Goal: Task Accomplishment & Management: Use online tool/utility

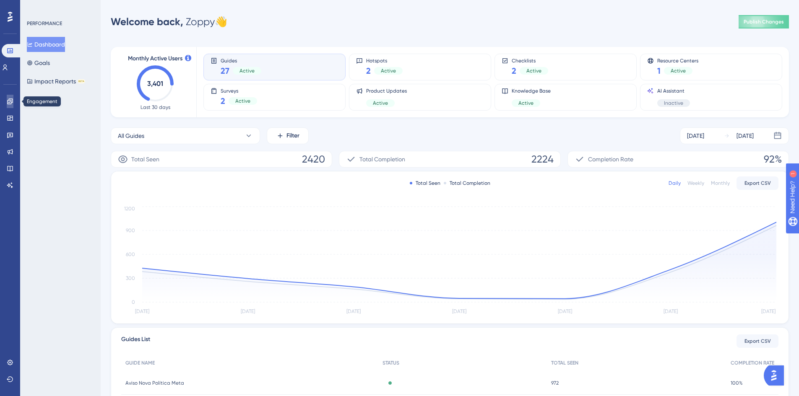
click at [11, 101] on icon at bounding box center [9, 101] width 5 height 5
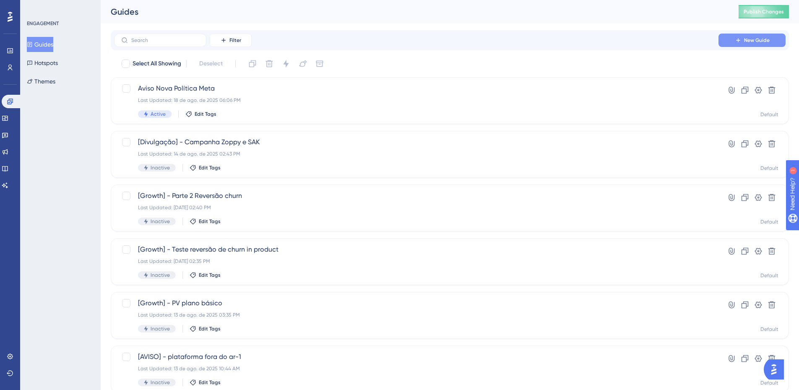
click at [774, 37] on button "New Guide" at bounding box center [751, 40] width 67 height 13
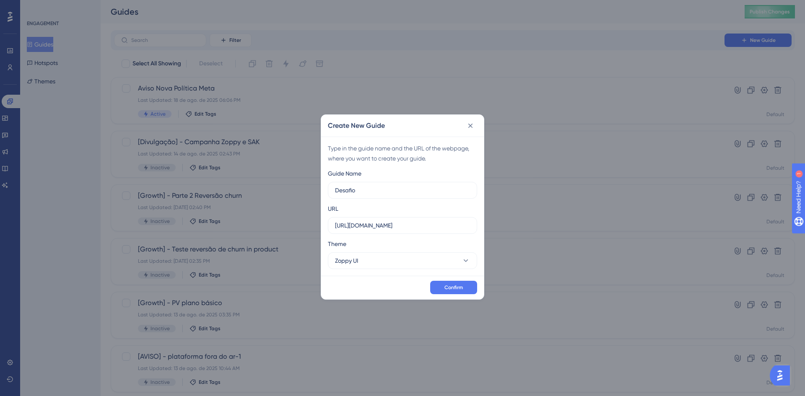
type input "Desafi"
type input "[Growth] - Desafio 5 dias 5 campanhas"
click at [366, 252] on button "Zoppy UI" at bounding box center [402, 260] width 149 height 17
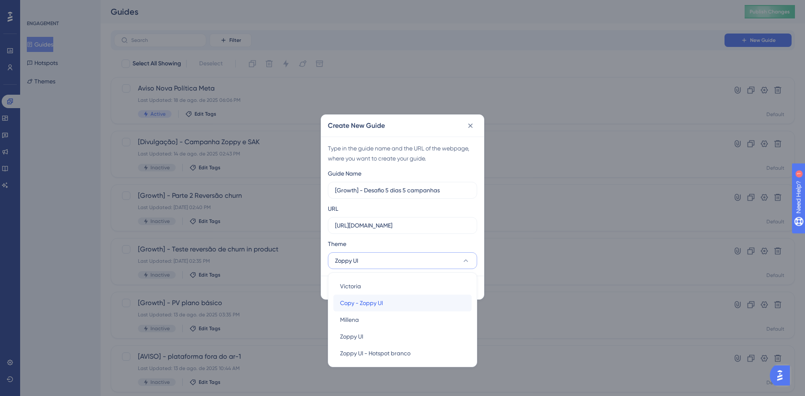
click at [389, 298] on div "Copy - Zoppy UI Copy - Zoppy UI" at bounding box center [402, 303] width 125 height 17
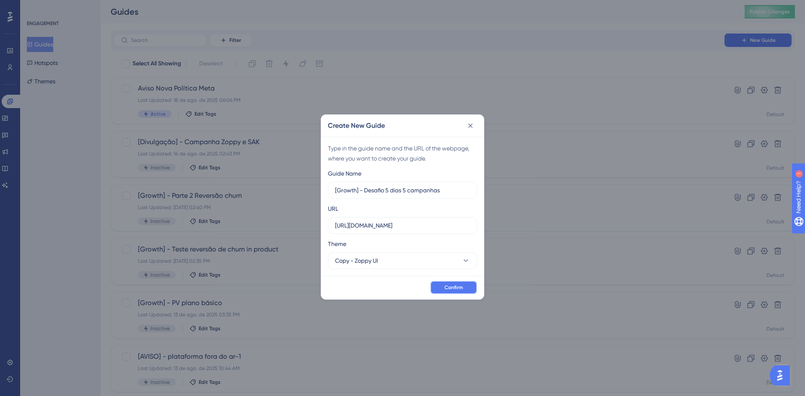
click at [462, 285] on span "Confirm" at bounding box center [453, 287] width 18 height 7
